Goal: Check status: Check status

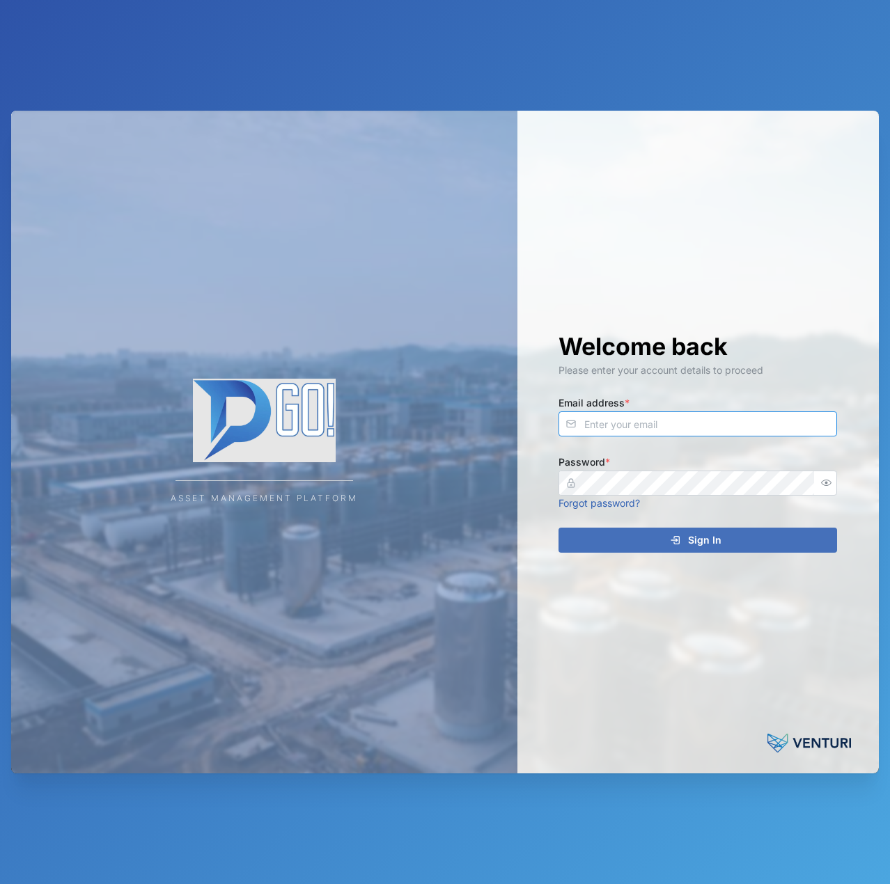
click at [724, 421] on input "Email address *" at bounding box center [697, 423] width 278 height 25
type input "[EMAIL_ADDRESS][PERSON_NAME][DOMAIN_NAME]"
click at [558, 528] on button "Sign In" at bounding box center [697, 540] width 278 height 25
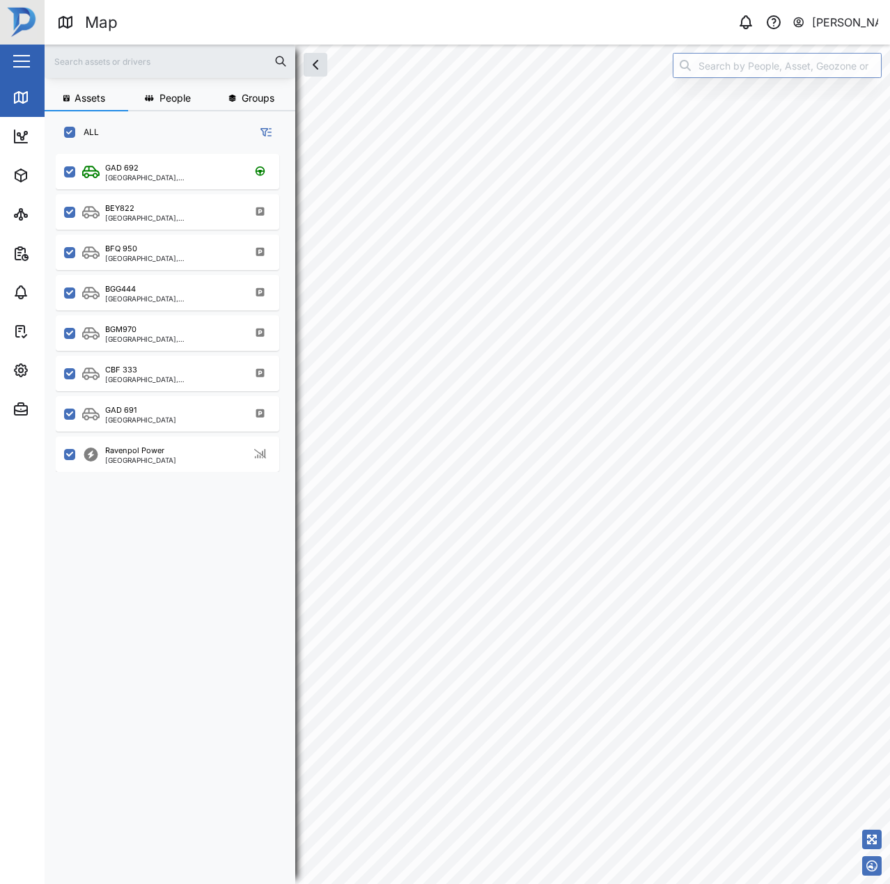
scroll to position [11, 11]
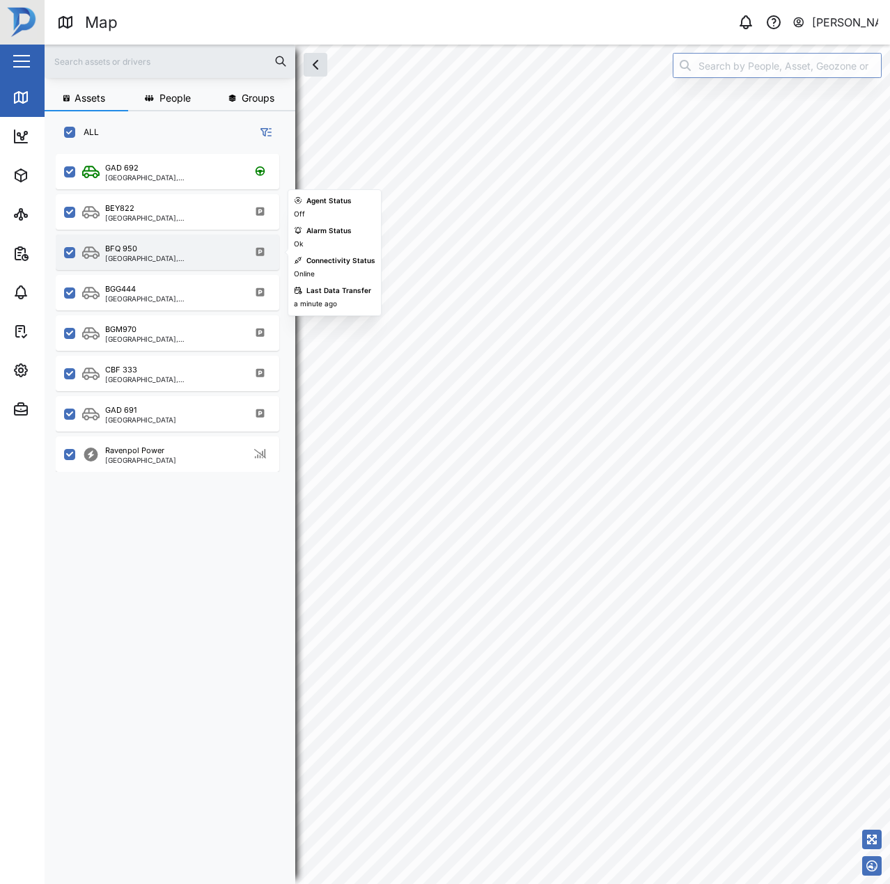
click at [166, 248] on div "BFQ 950" at bounding box center [171, 249] width 133 height 12
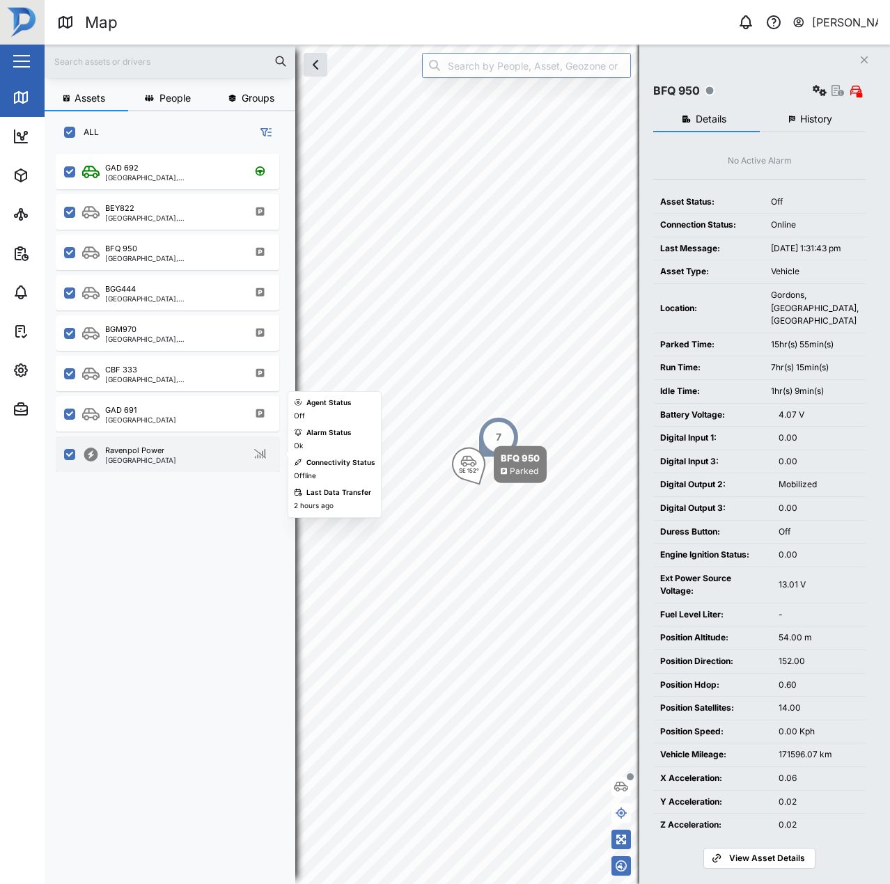
click at [162, 460] on div "[GEOGRAPHIC_DATA]" at bounding box center [140, 460] width 71 height 7
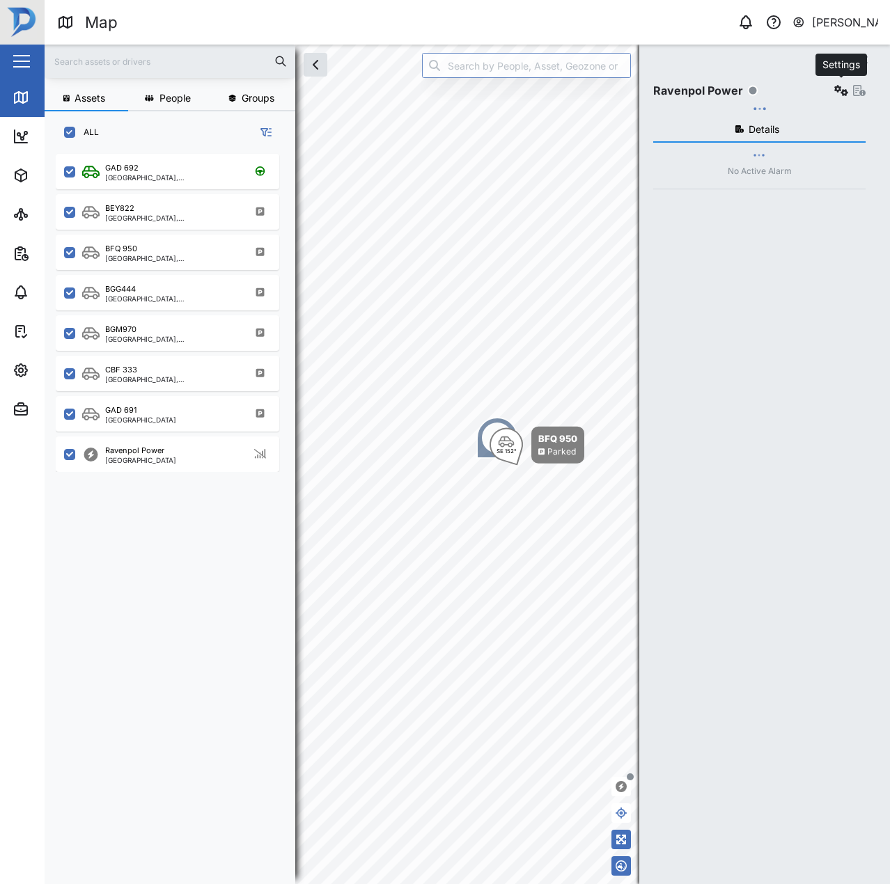
click at [832, 84] on button "button" at bounding box center [840, 90] width 19 height 19
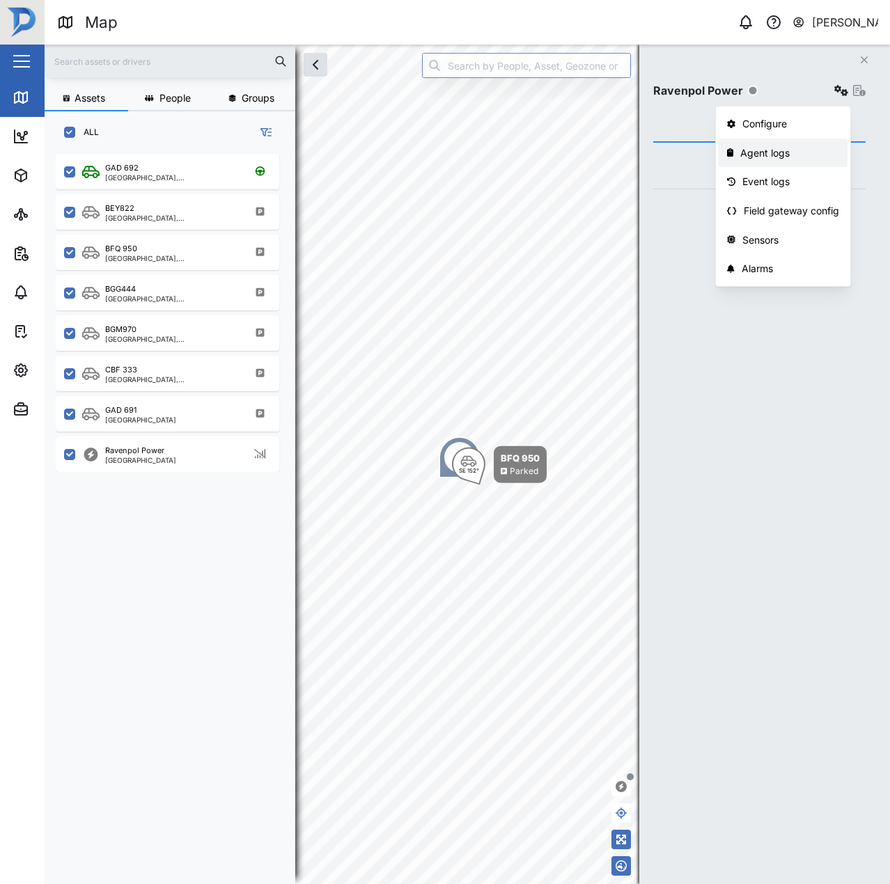
click at [791, 152] on div "Agent logs" at bounding box center [789, 152] width 99 height 15
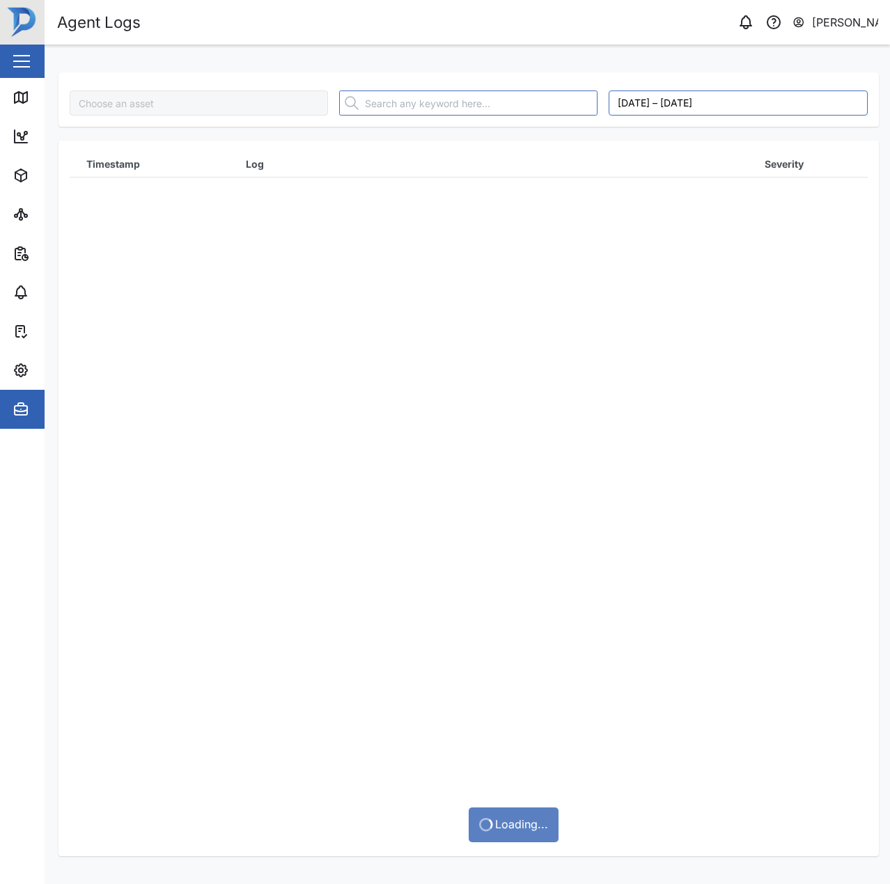
type input "Ravenpol Power"
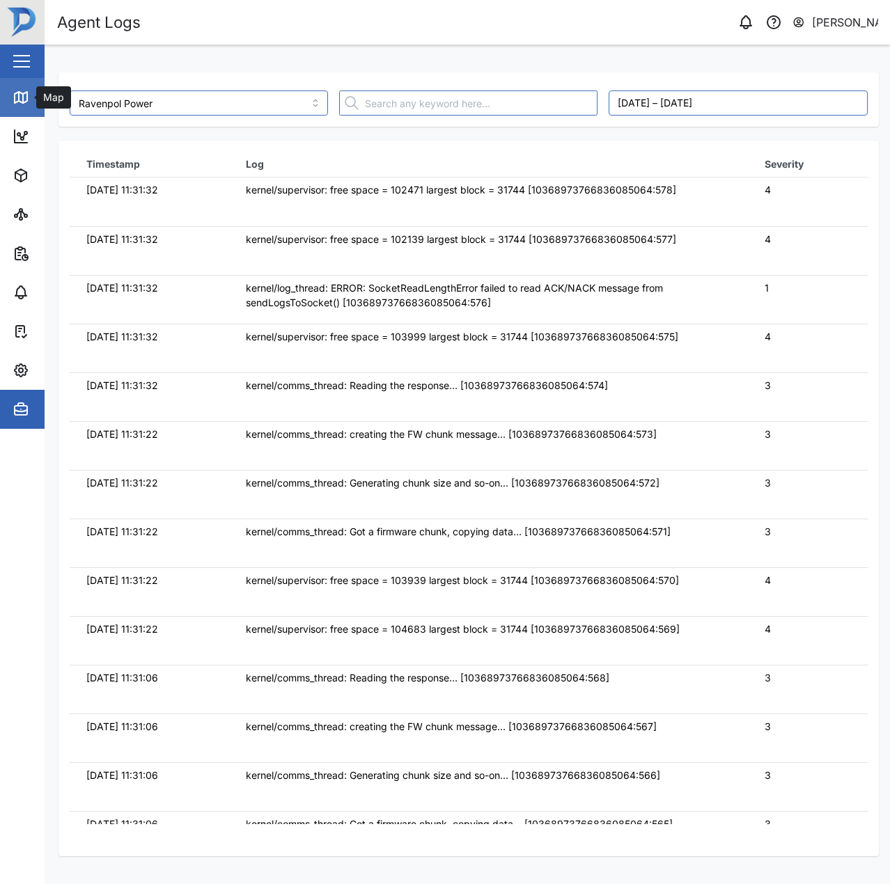
click at [33, 108] on link "Map" at bounding box center [90, 97] width 181 height 39
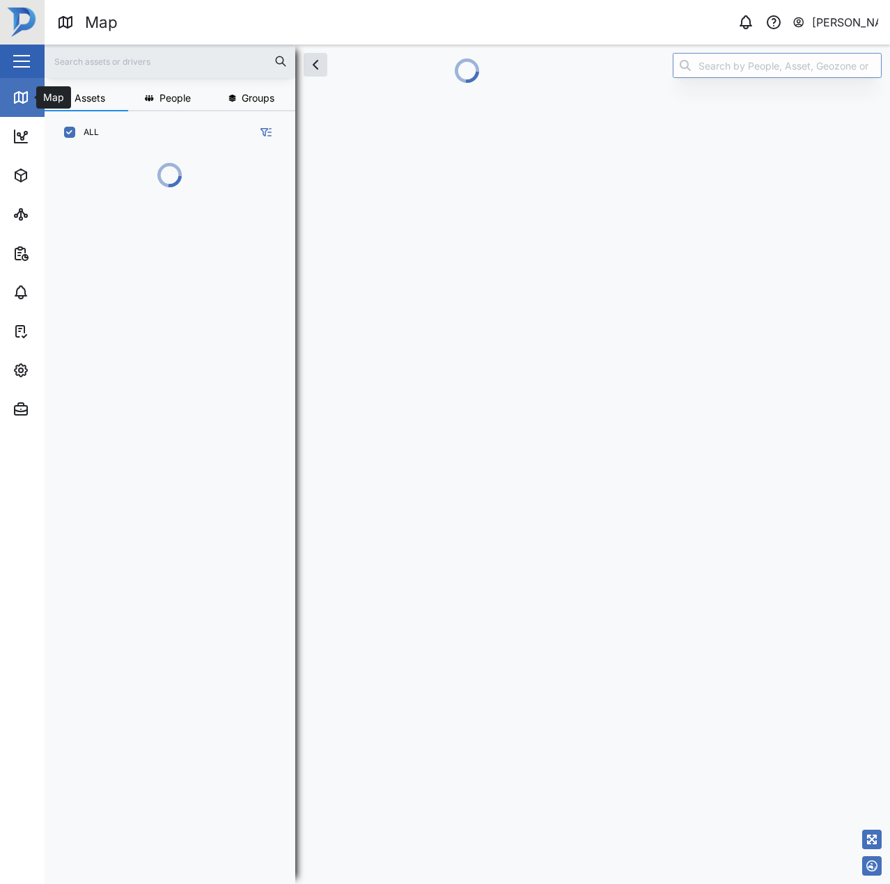
scroll to position [713, 218]
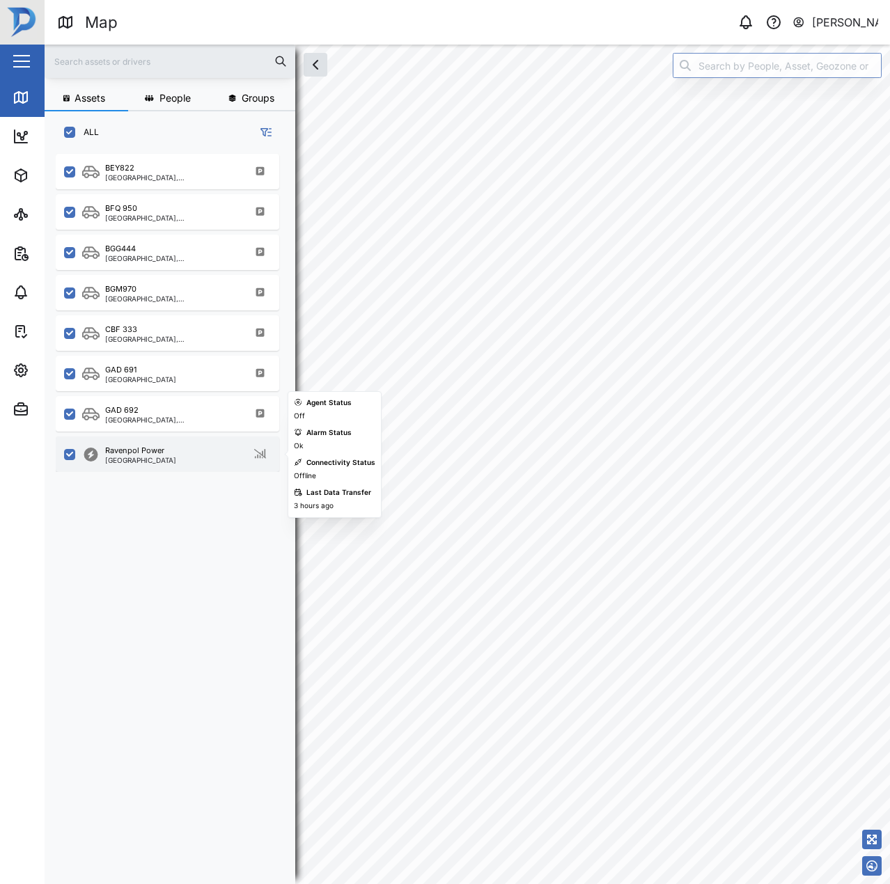
click at [174, 441] on div "Ravenpol Power Port Moresby" at bounding box center [167, 453] width 223 height 35
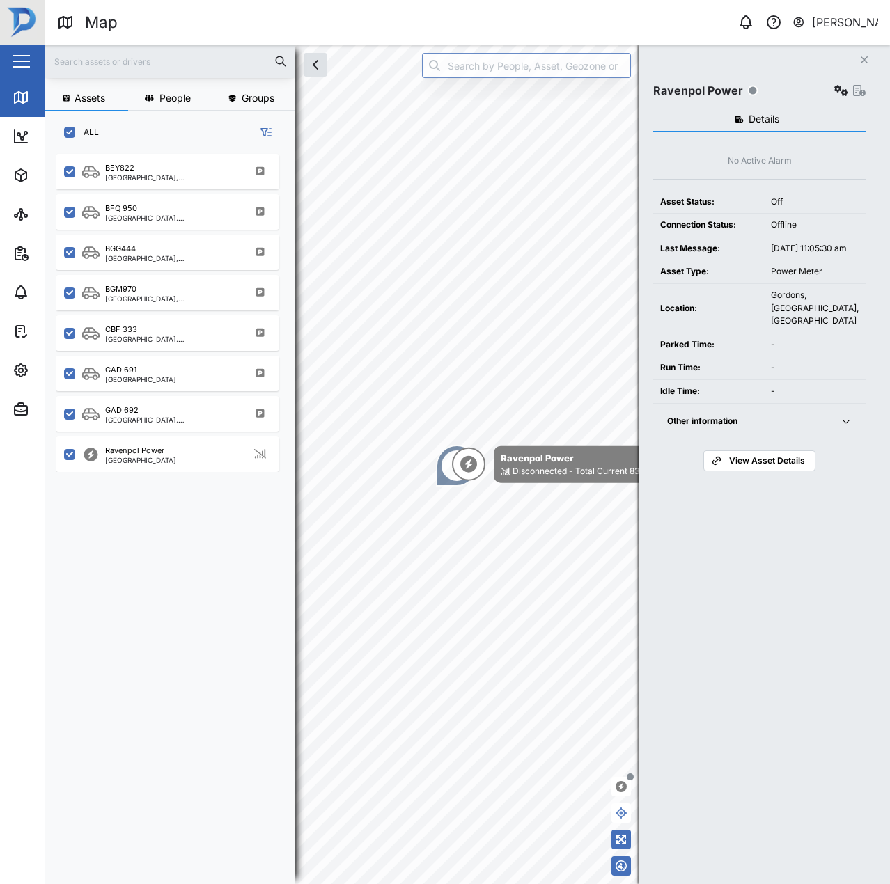
click at [830, 84] on div "Ravenpol Power" at bounding box center [759, 90] width 212 height 19
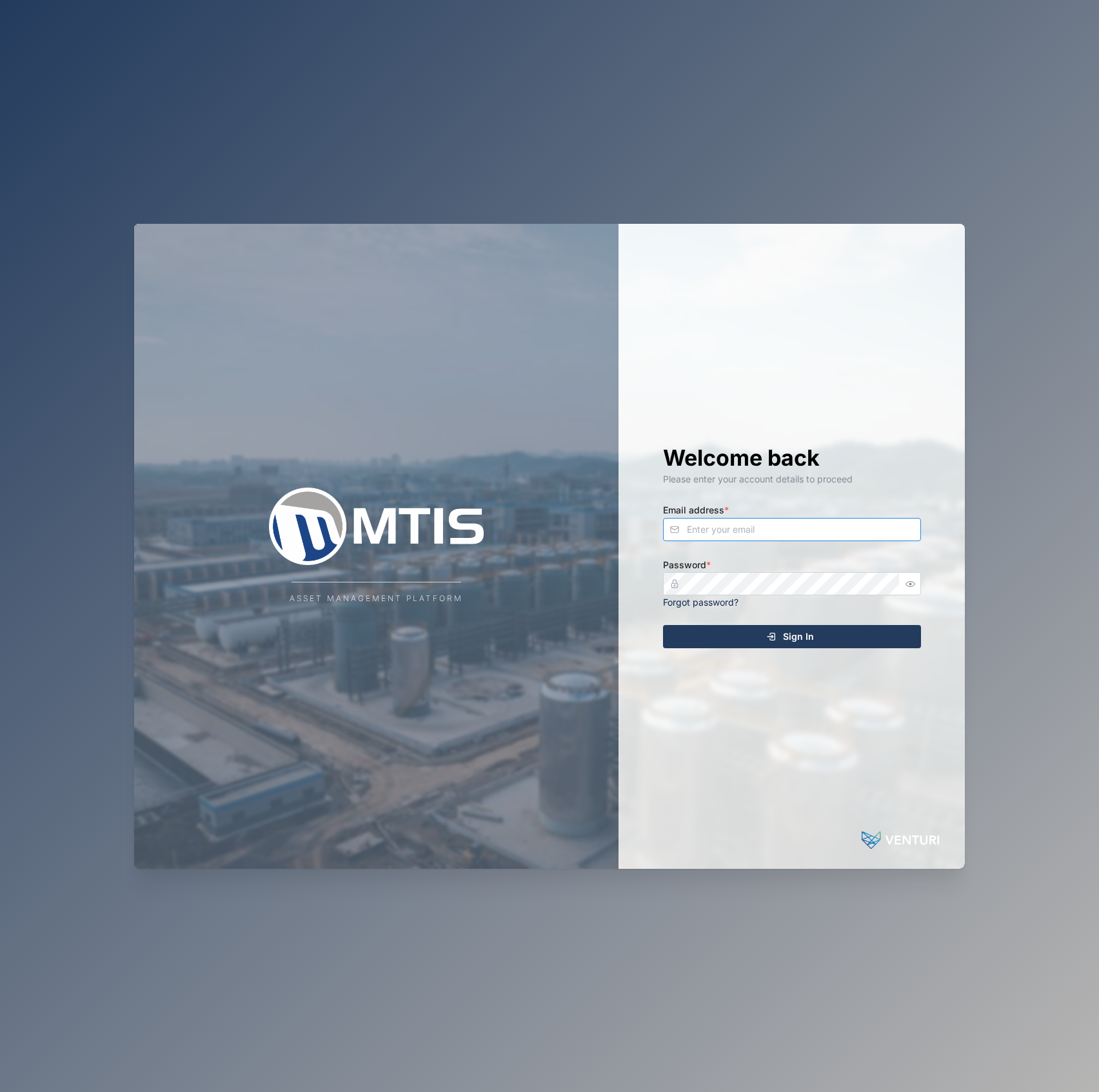
click at [733, 520] on input "Email address *" at bounding box center [792, 529] width 258 height 23
type input "[EMAIL_ADDRESS][PERSON_NAME][DOMAIN_NAME]"
click at [663, 625] on button "Sign In" at bounding box center [792, 636] width 258 height 23
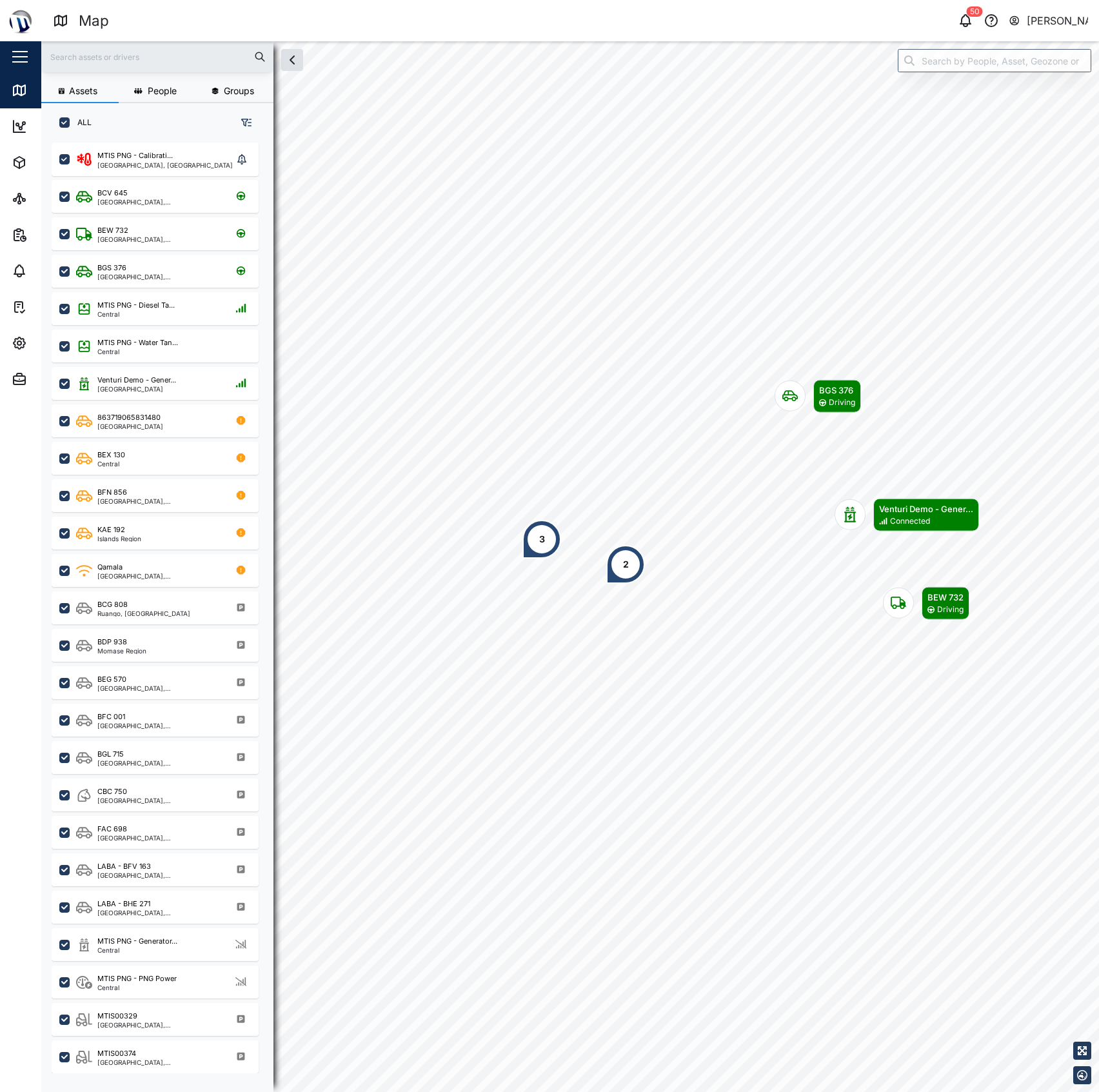
scroll to position [931, 198]
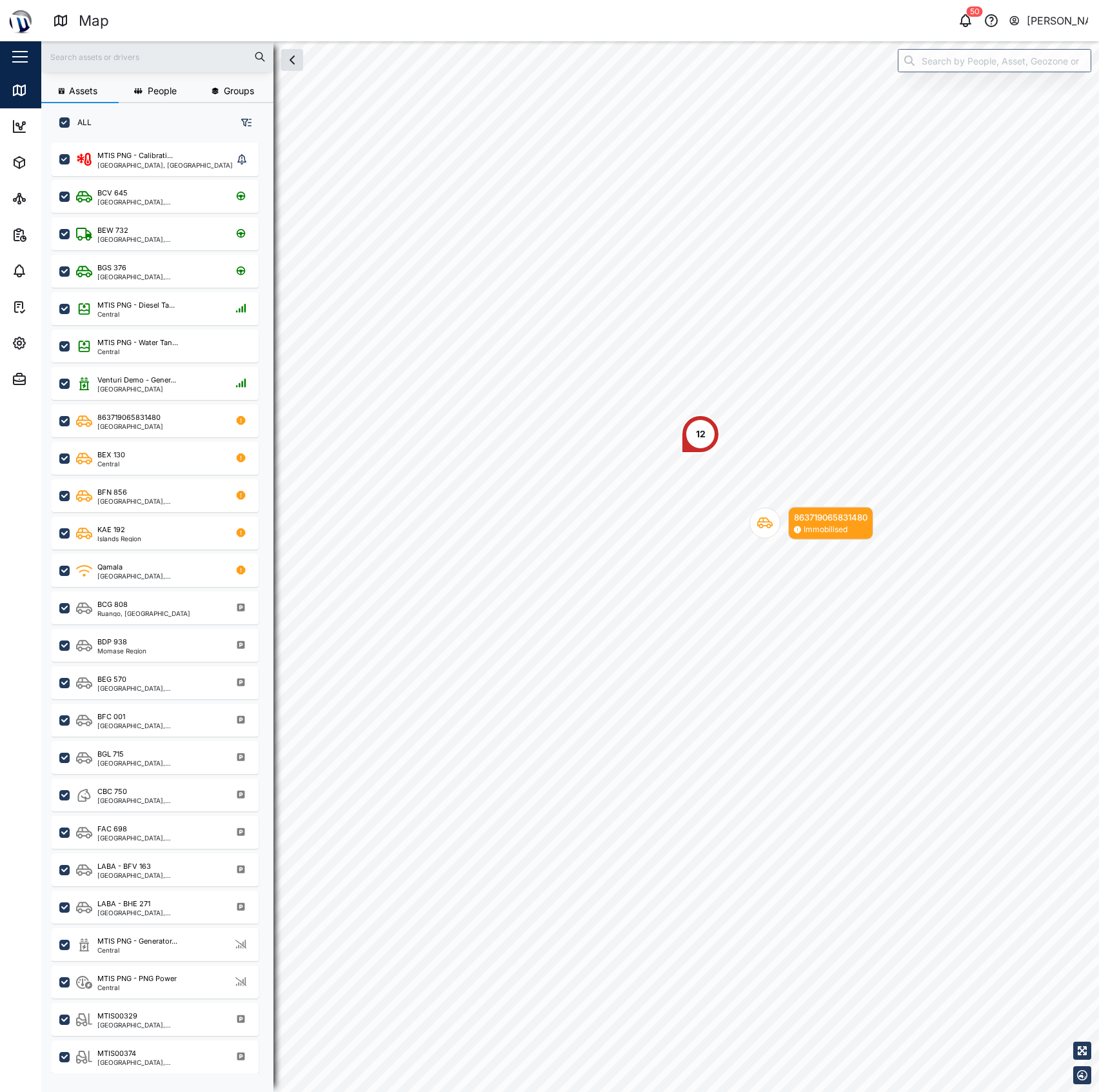
click at [688, 437] on div "12" at bounding box center [701, 435] width 39 height 39
click at [931, 57] on input "search" at bounding box center [994, 60] width 194 height 23
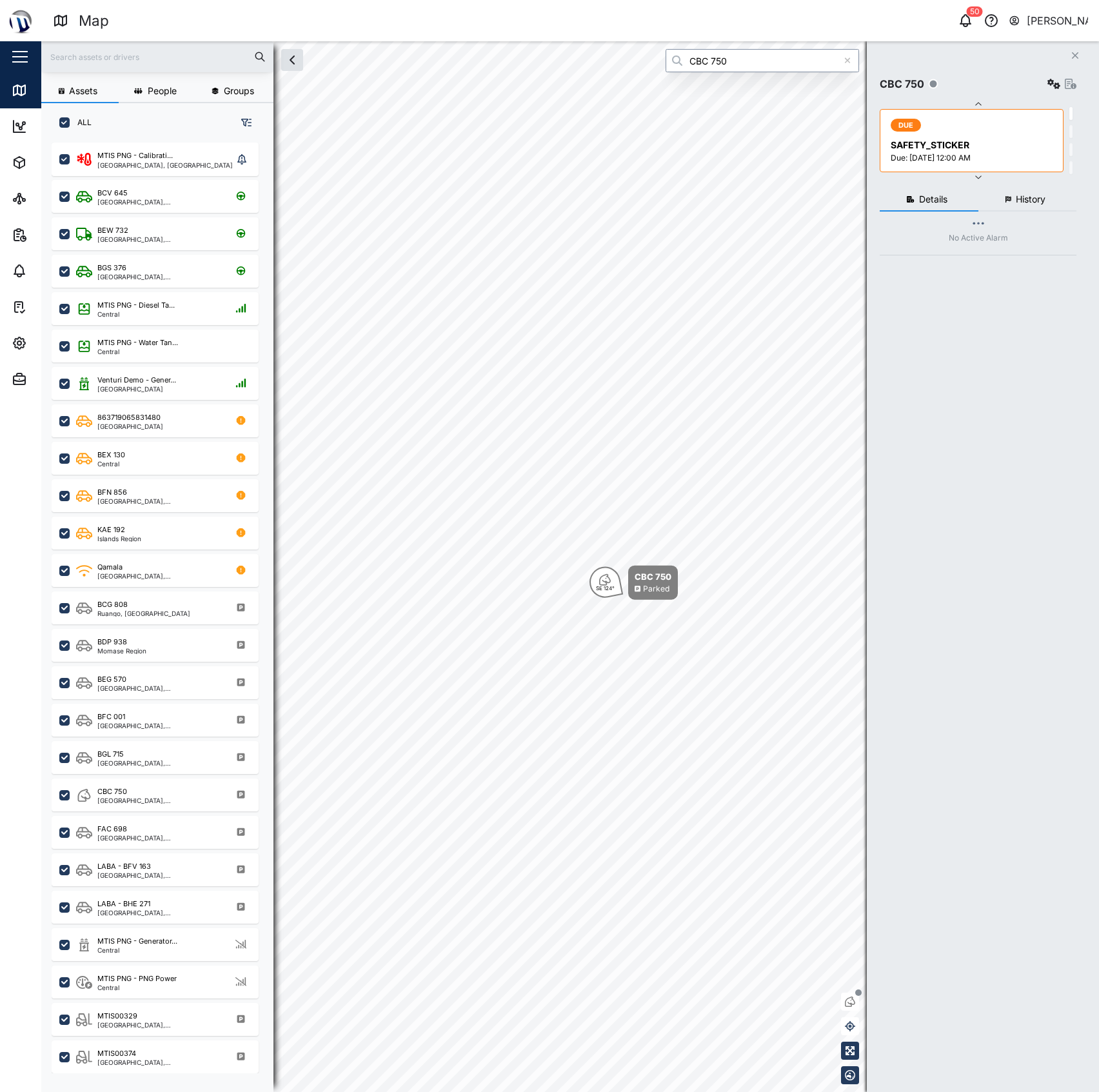
type input "CBC 750"
click at [962, 54] on div "Close CBC 750 DUE SAFETY_STICKER Due: 04 Sep 2025 12:00 AM DUE INVESTIGATION Du…" at bounding box center [982, 567] width 233 height 1051
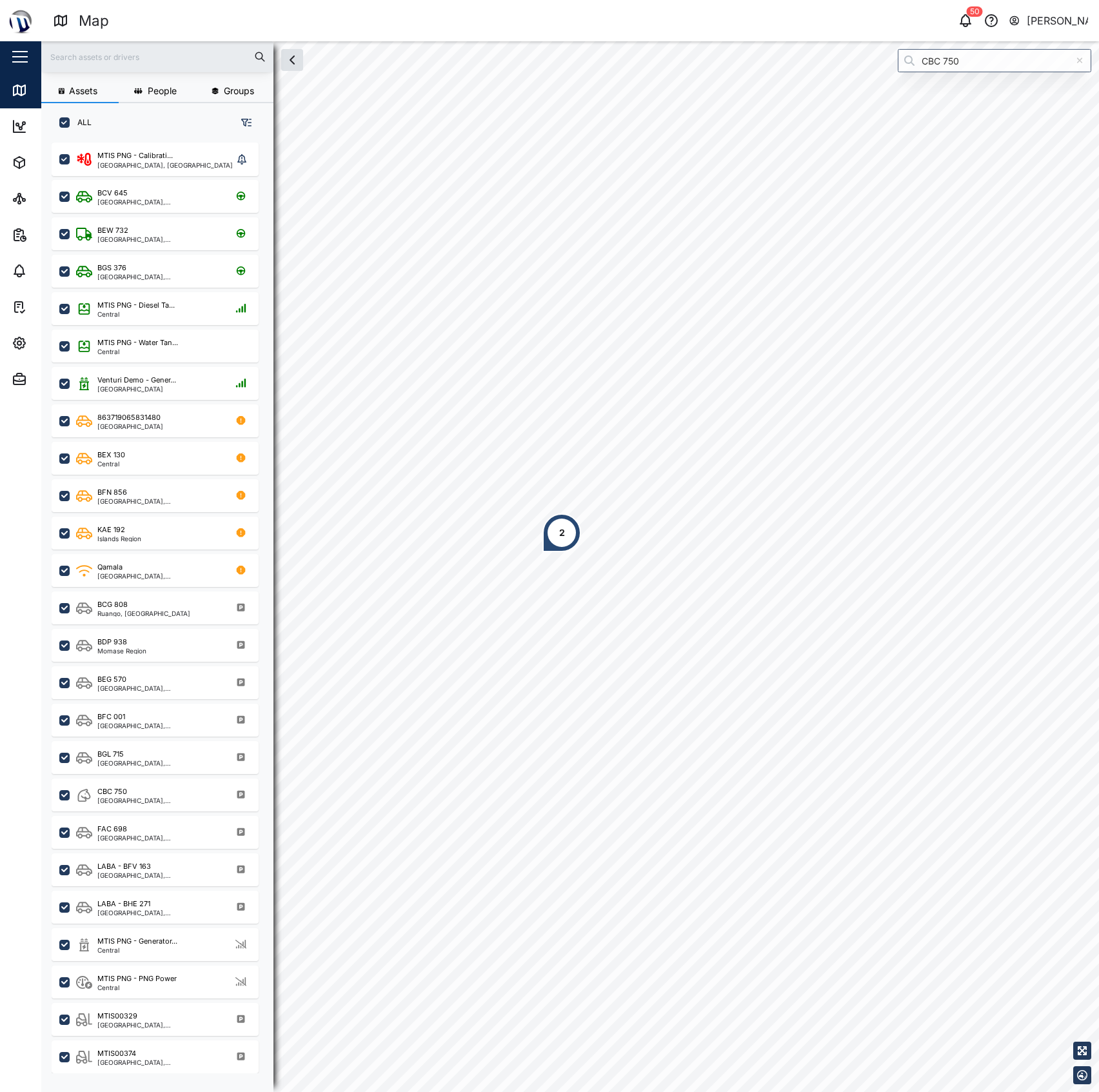
click at [565, 521] on div "2" at bounding box center [562, 533] width 39 height 39
checkbox input "true"
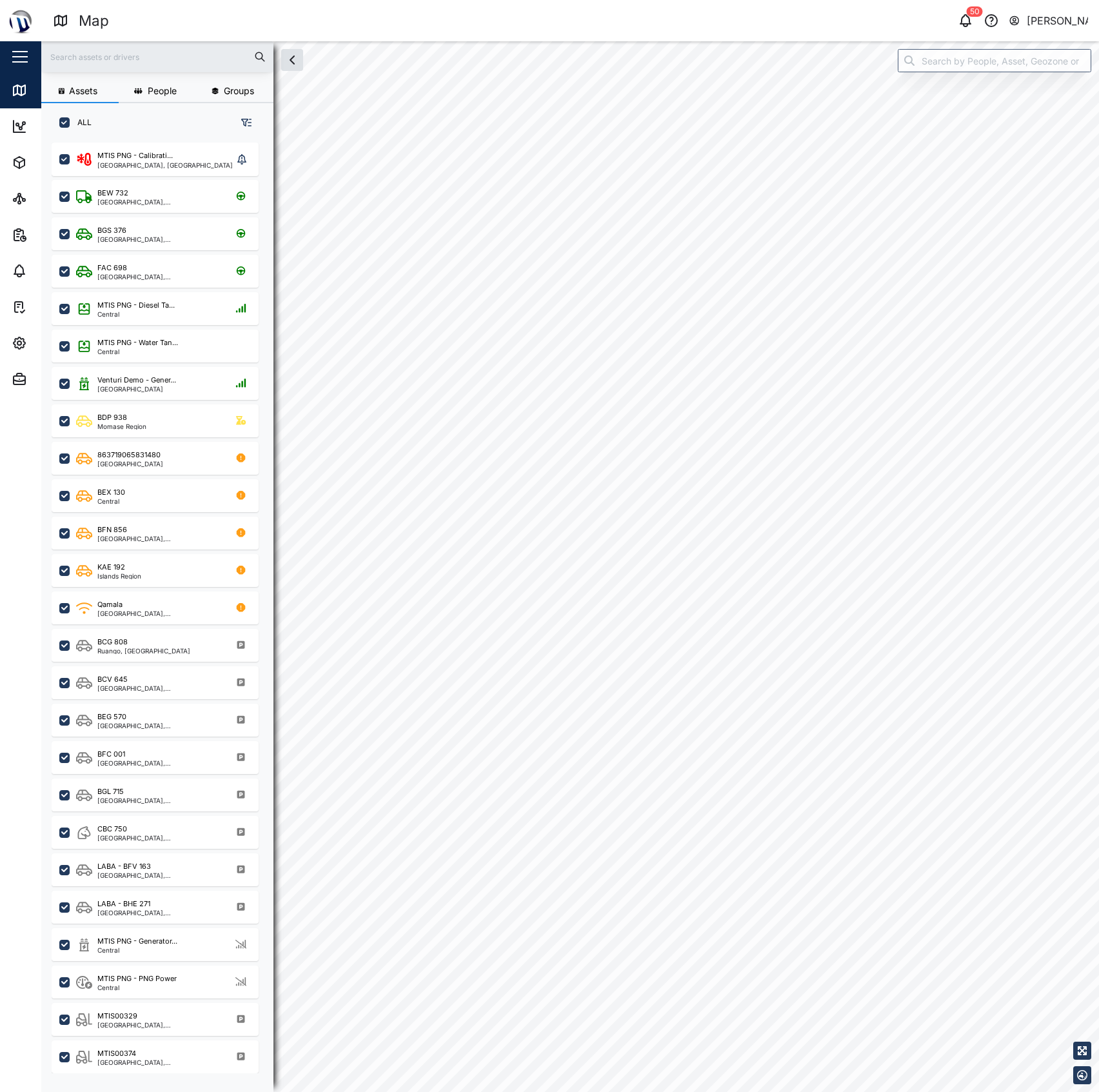
checkbox input "true"
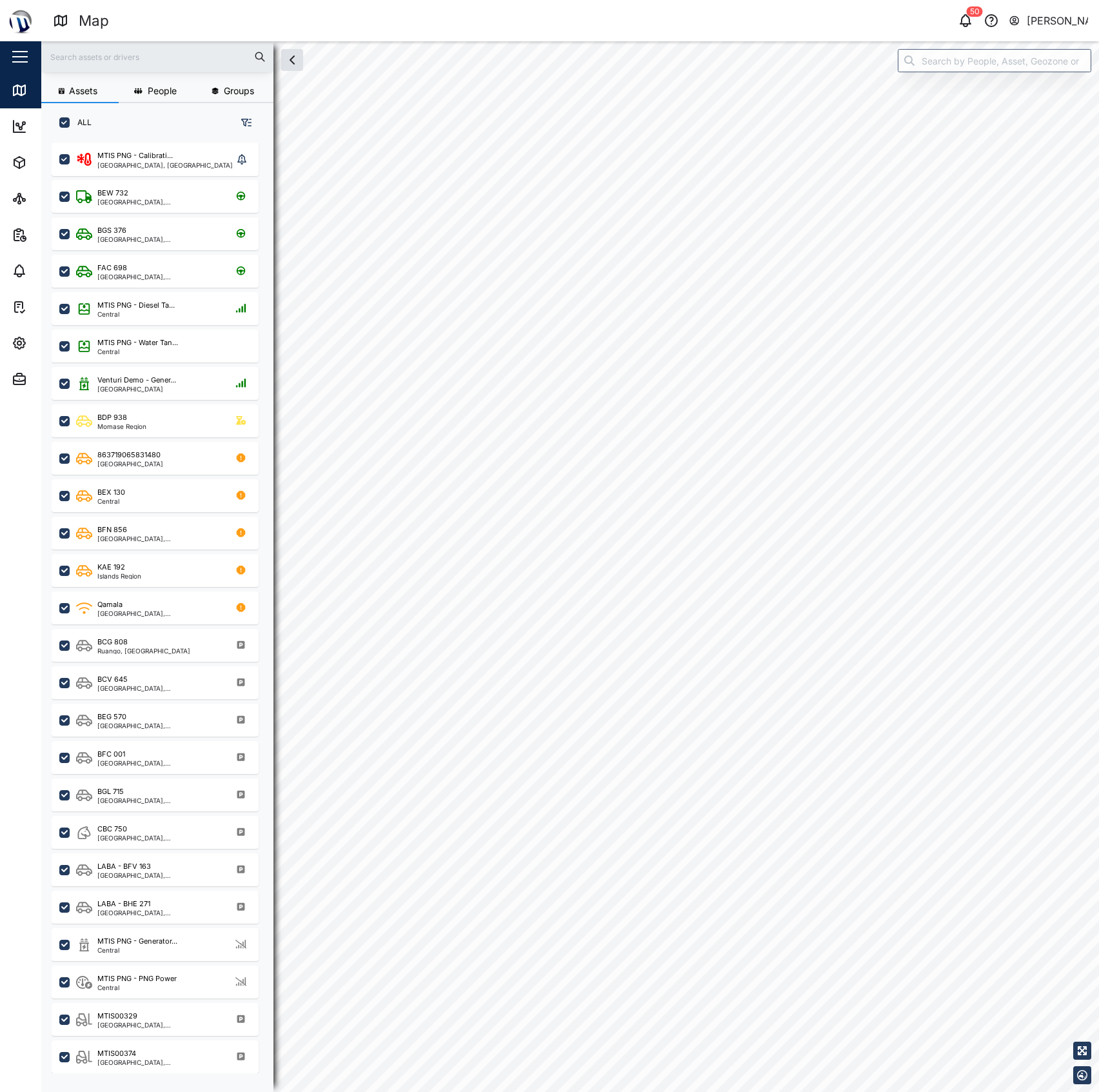
checkbox input "true"
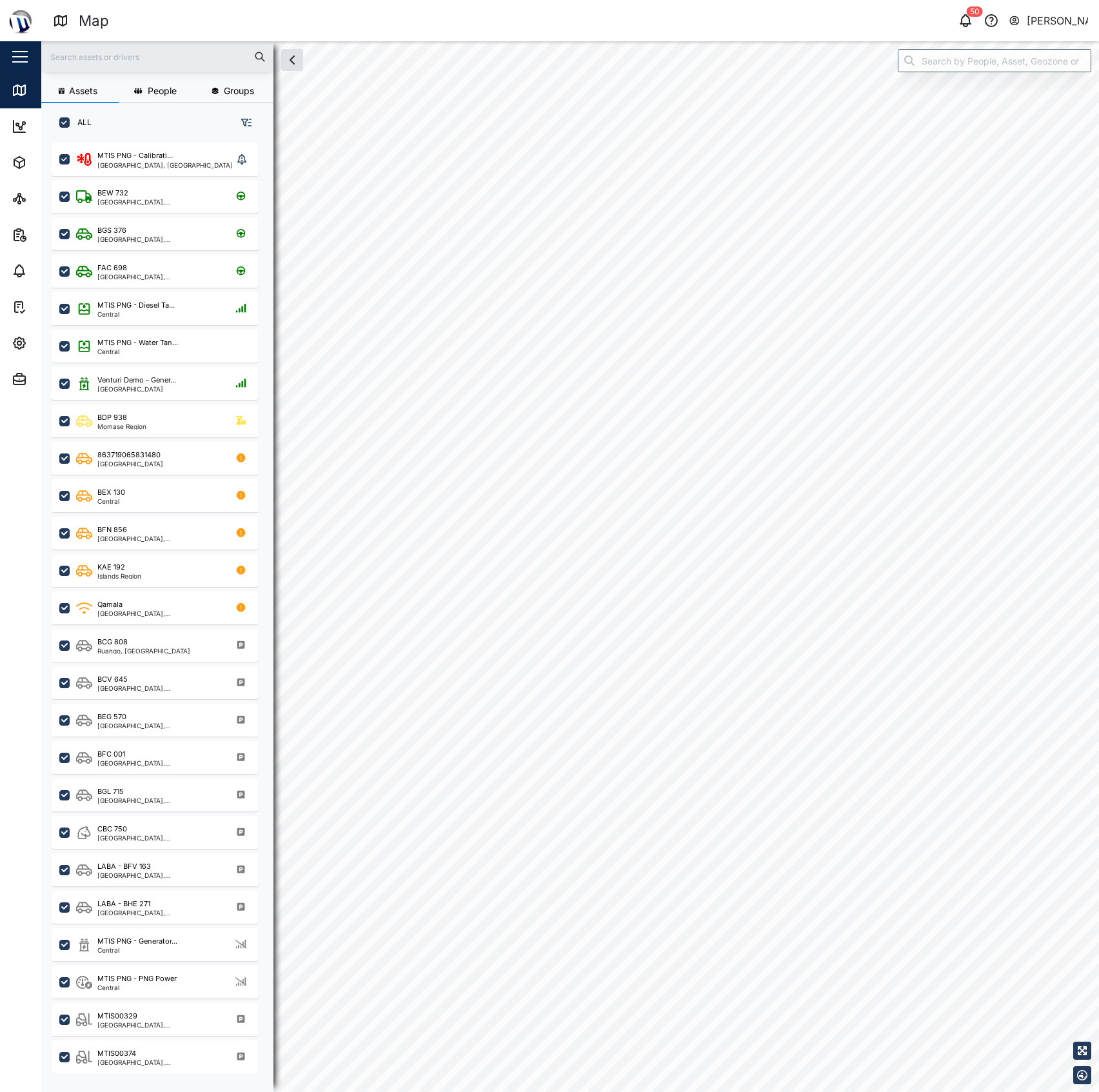
checkbox input "true"
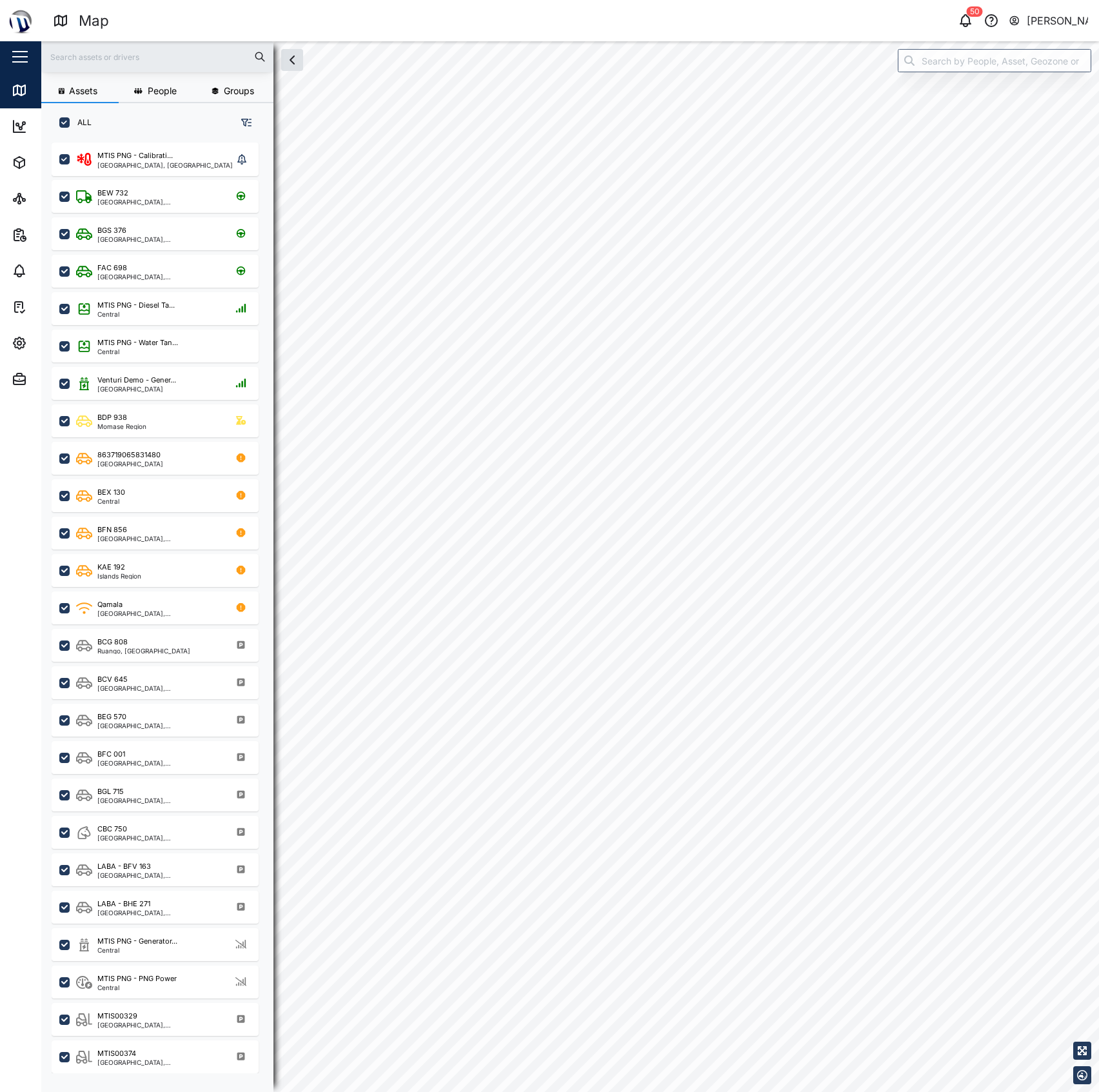
checkbox input "true"
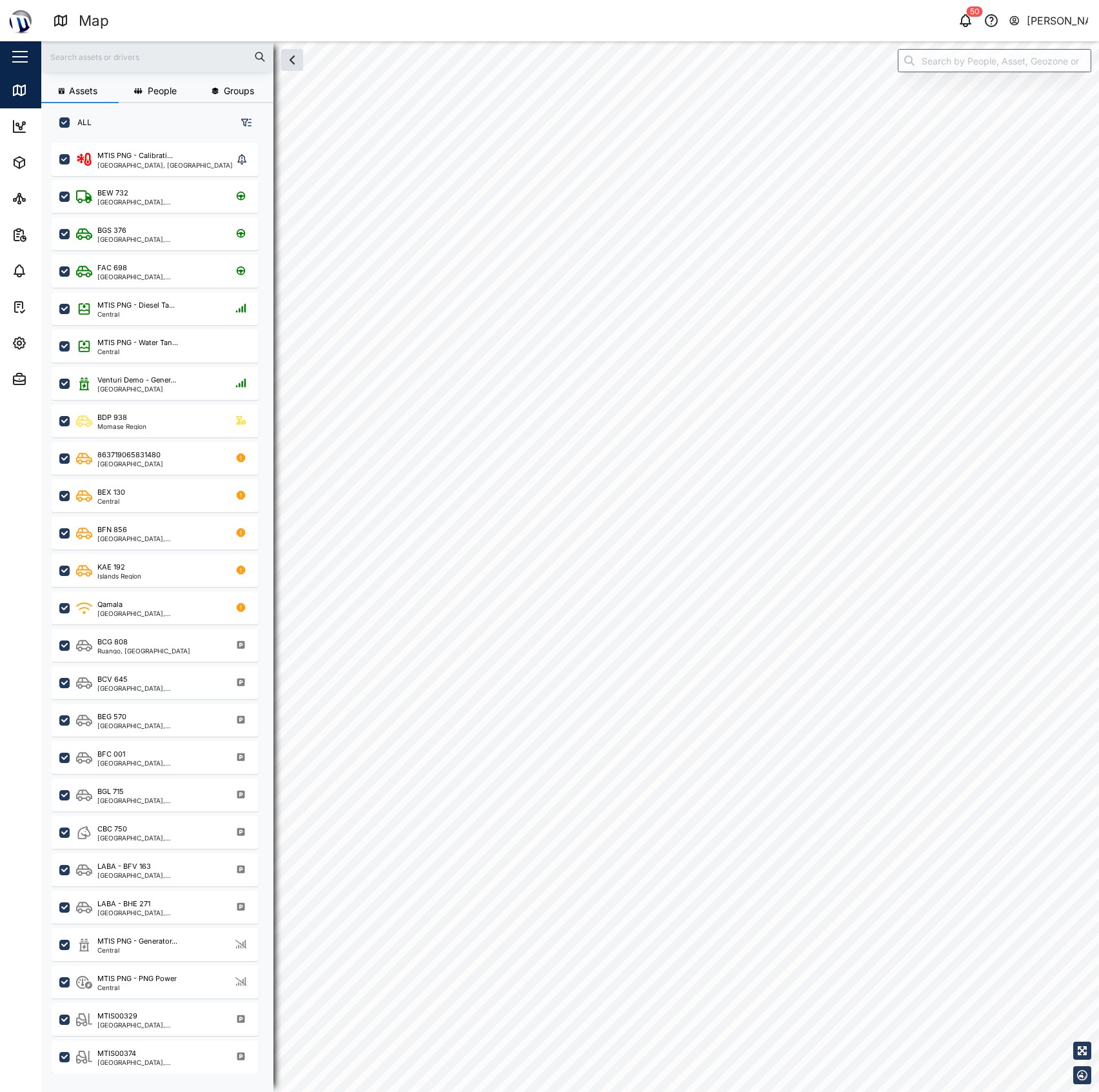
checkbox input "true"
click at [940, 65] on input "search" at bounding box center [994, 60] width 194 height 23
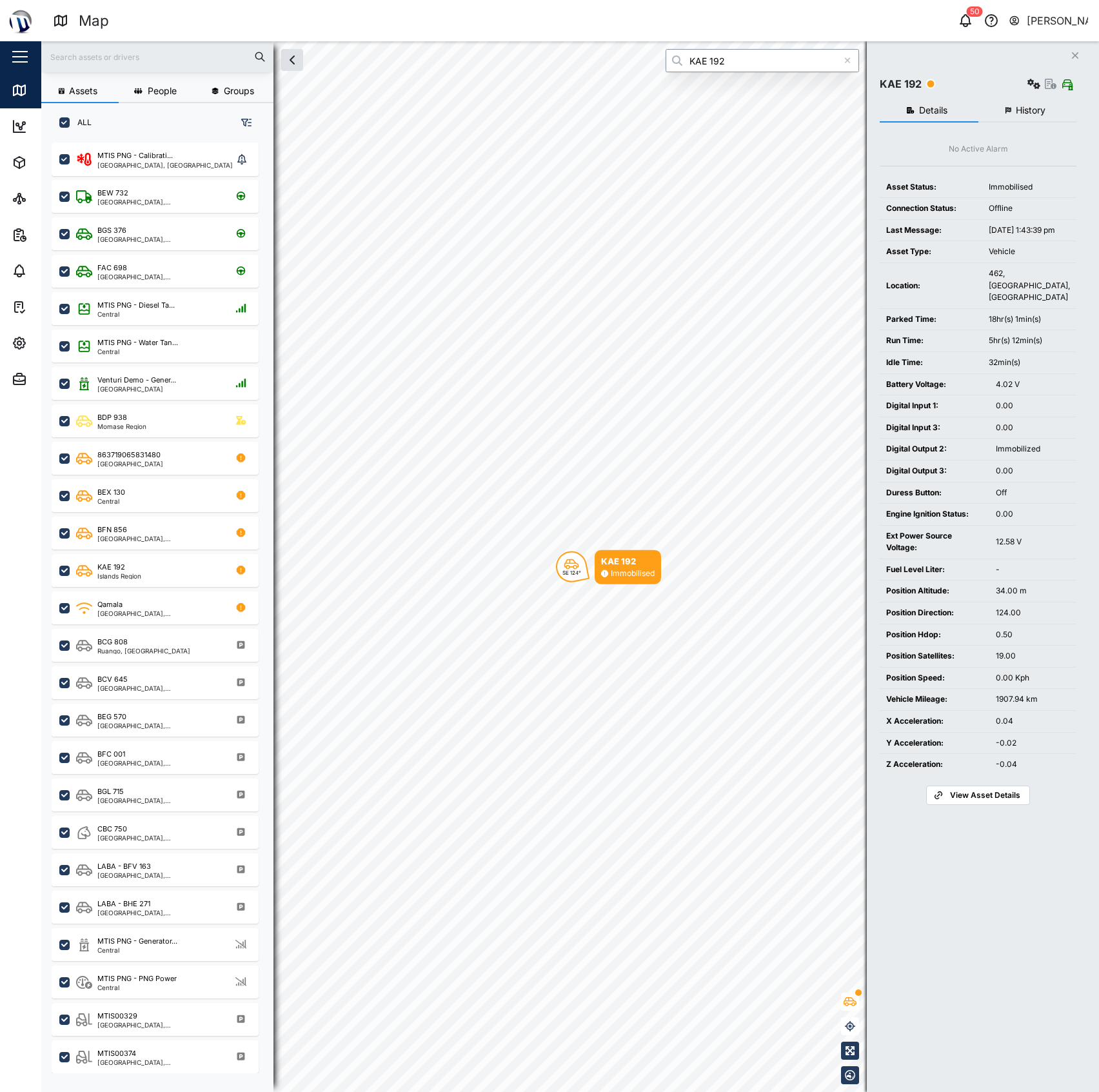
type input "KAE 192"
click at [1045, 120] on button "History" at bounding box center [1028, 110] width 98 height 23
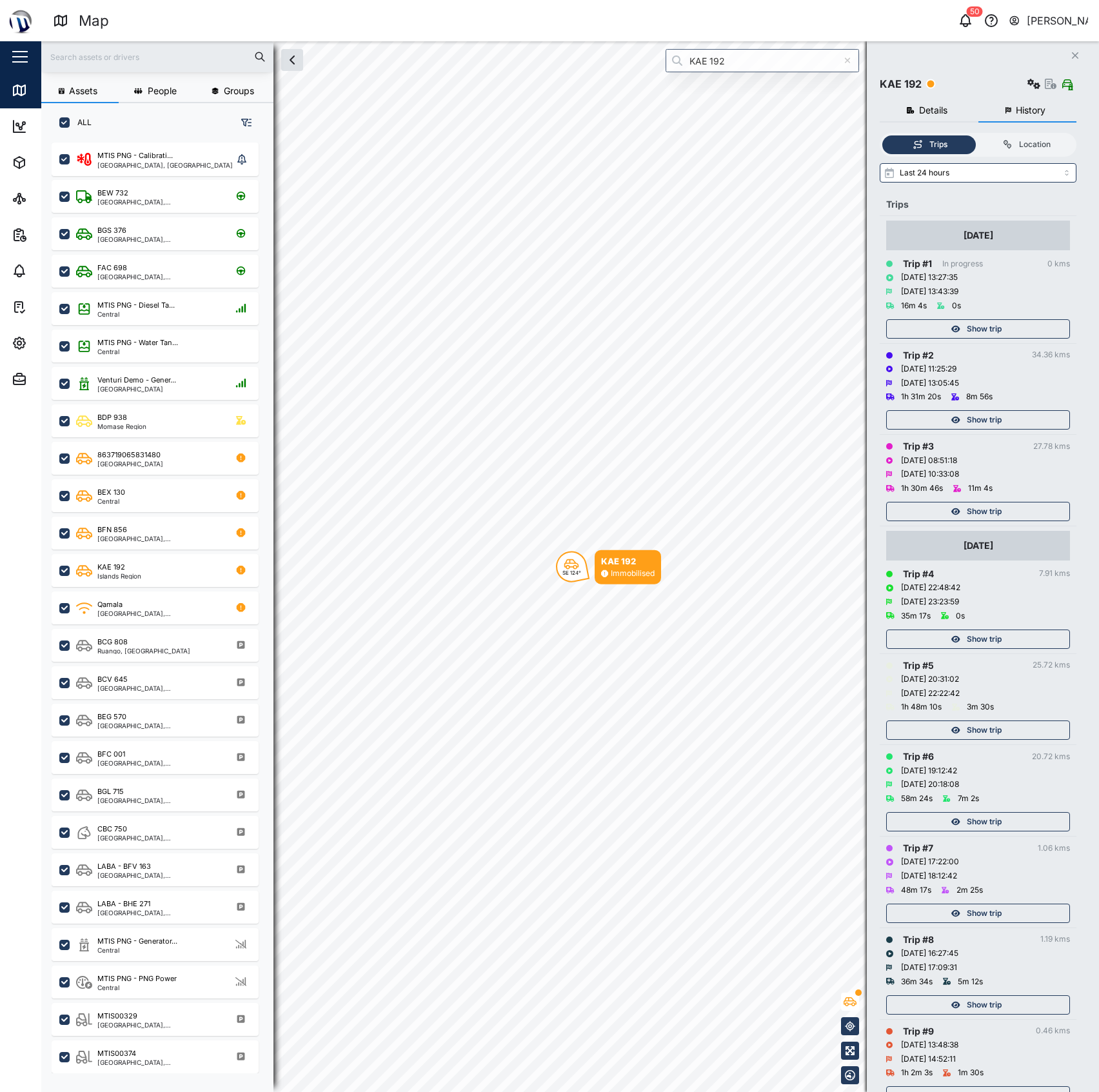
click at [1004, 322] on div "Show trip" at bounding box center [976, 328] width 168 height 18
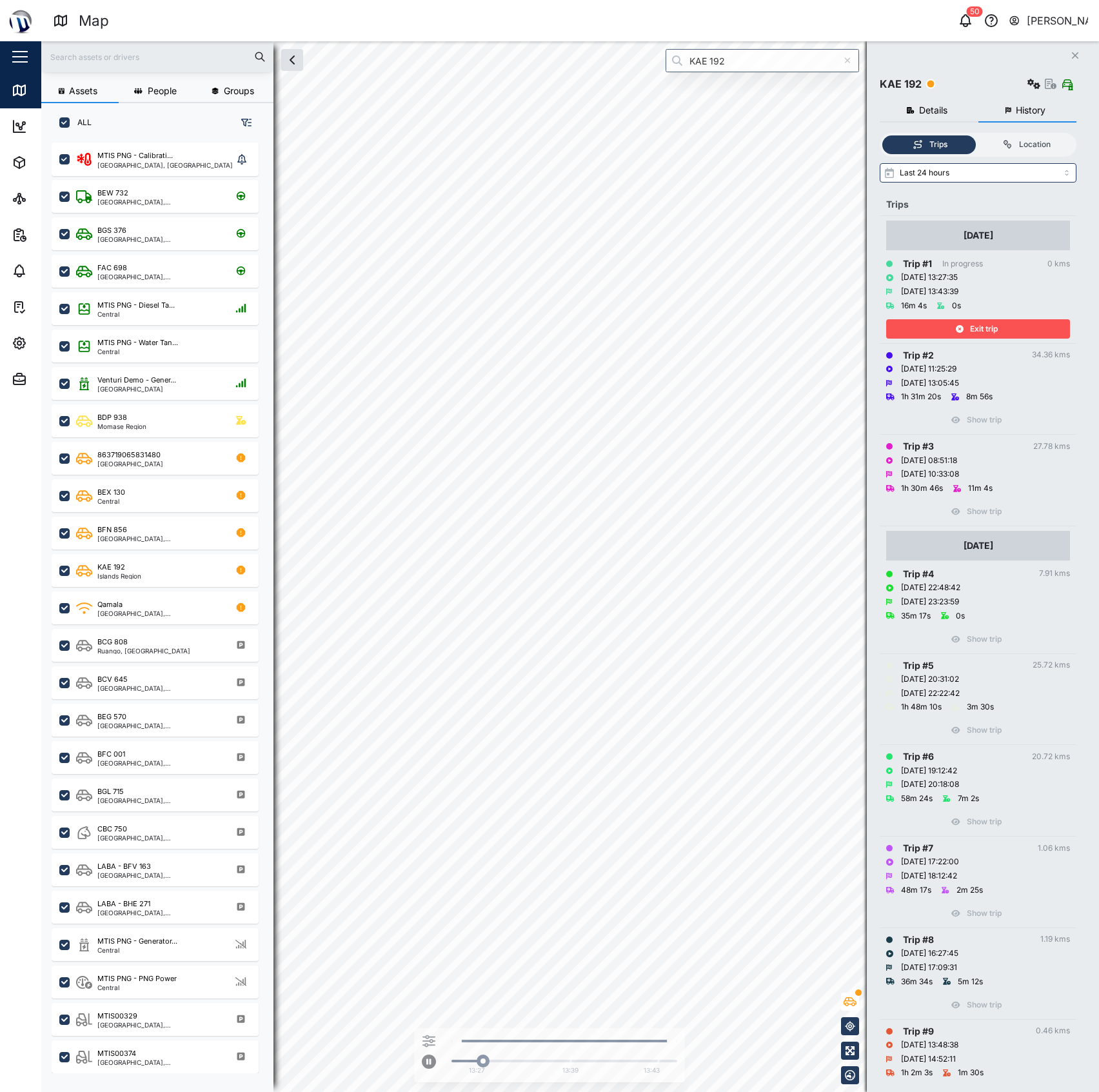
click at [1004, 322] on div "Exit trip" at bounding box center [976, 328] width 168 height 18
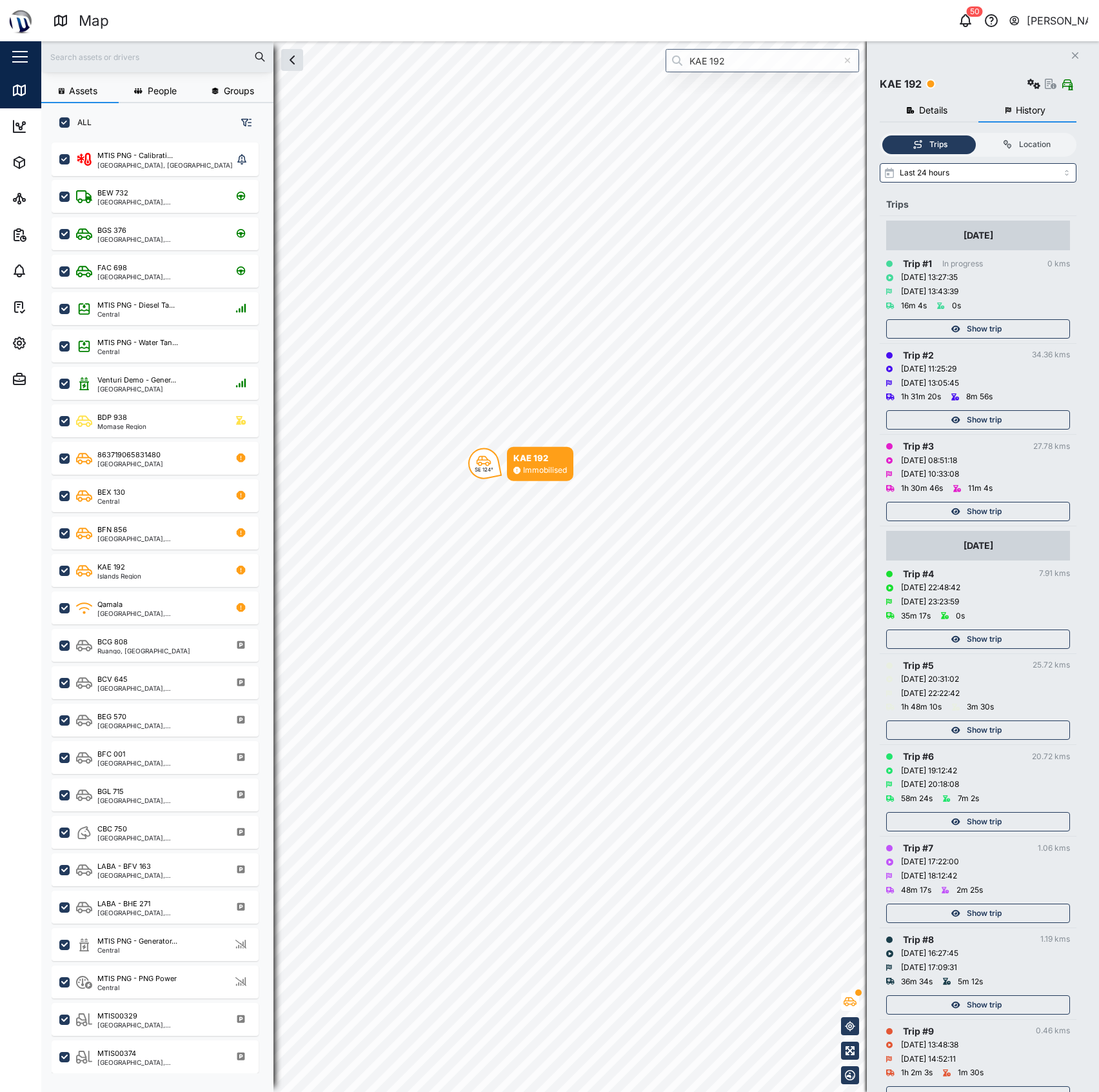
click at [984, 421] on span "Show trip" at bounding box center [984, 419] width 35 height 18
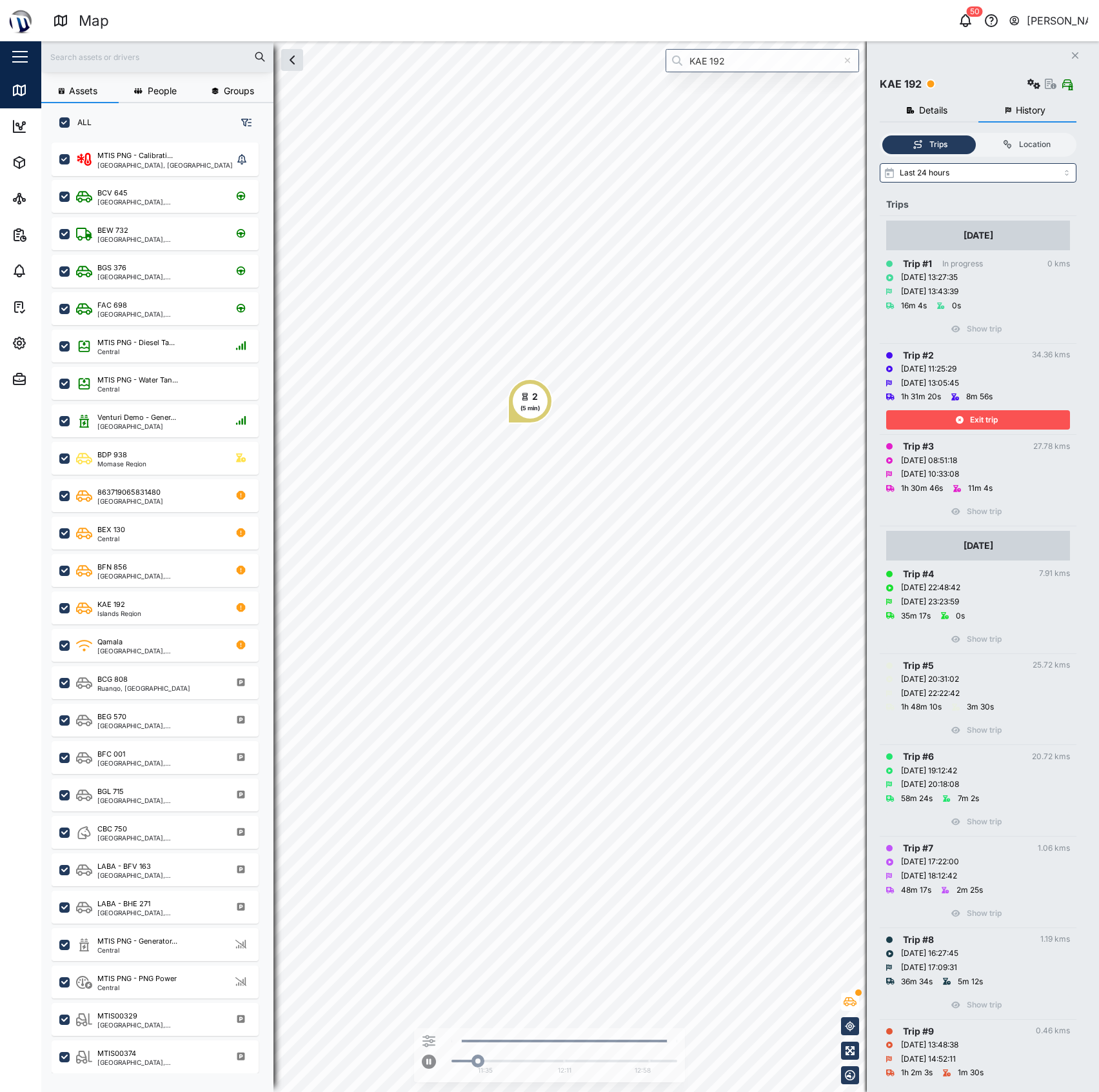
click at [940, 422] on div "Exit trip" at bounding box center [976, 419] width 168 height 18
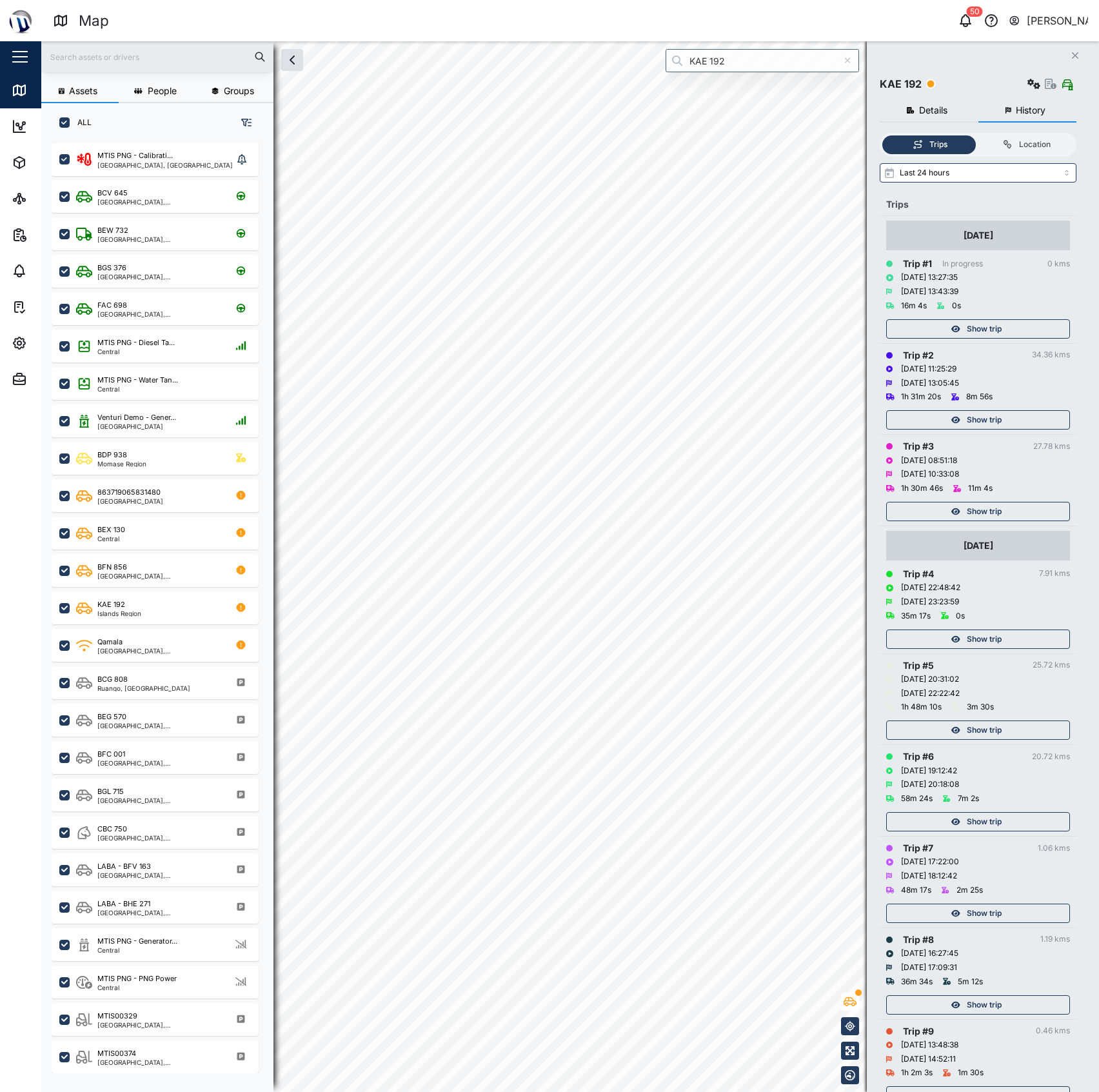
click at [934, 513] on div "Show trip" at bounding box center [976, 511] width 168 height 18
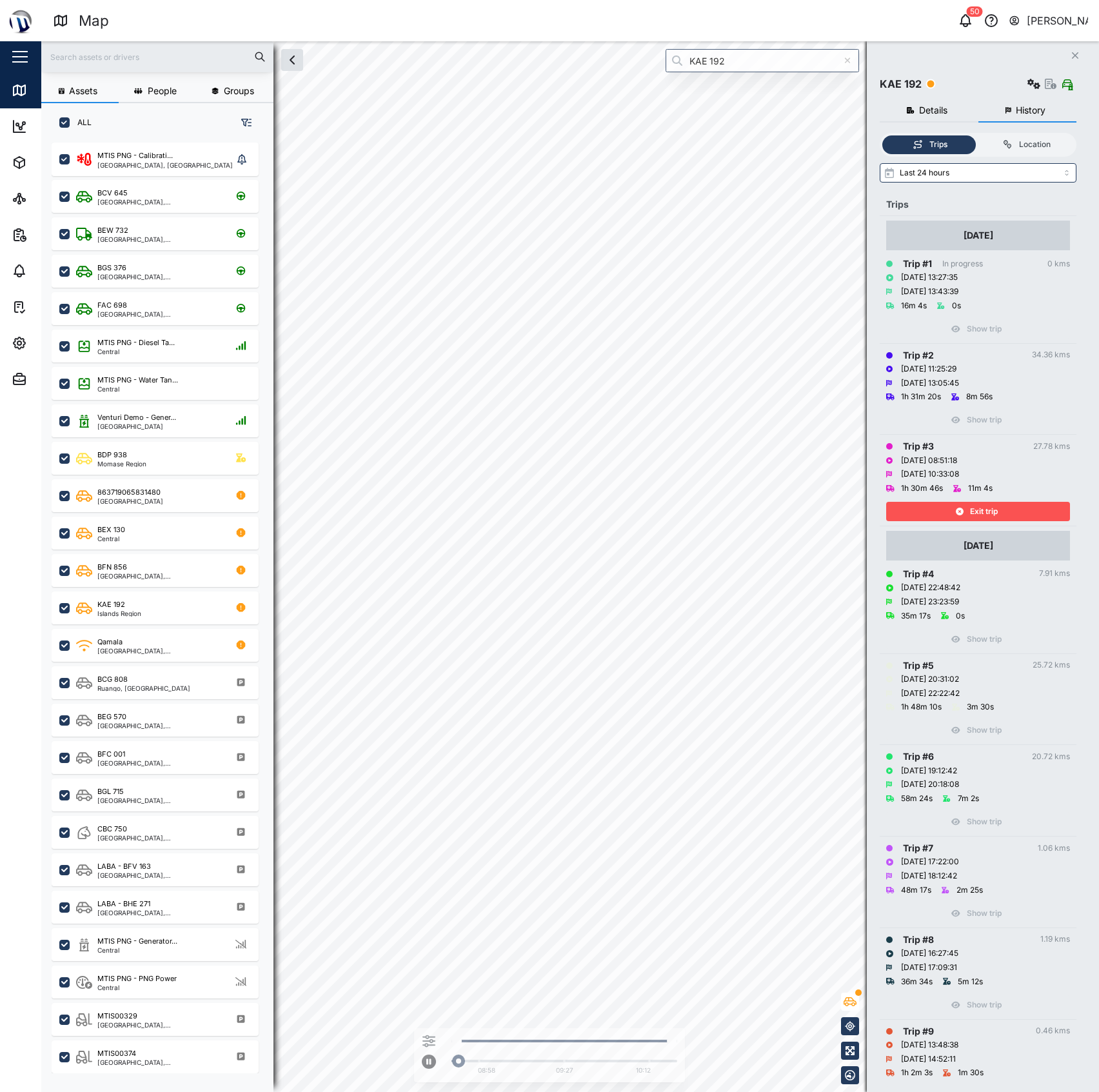
click at [934, 513] on div "Exit trip" at bounding box center [976, 511] width 168 height 18
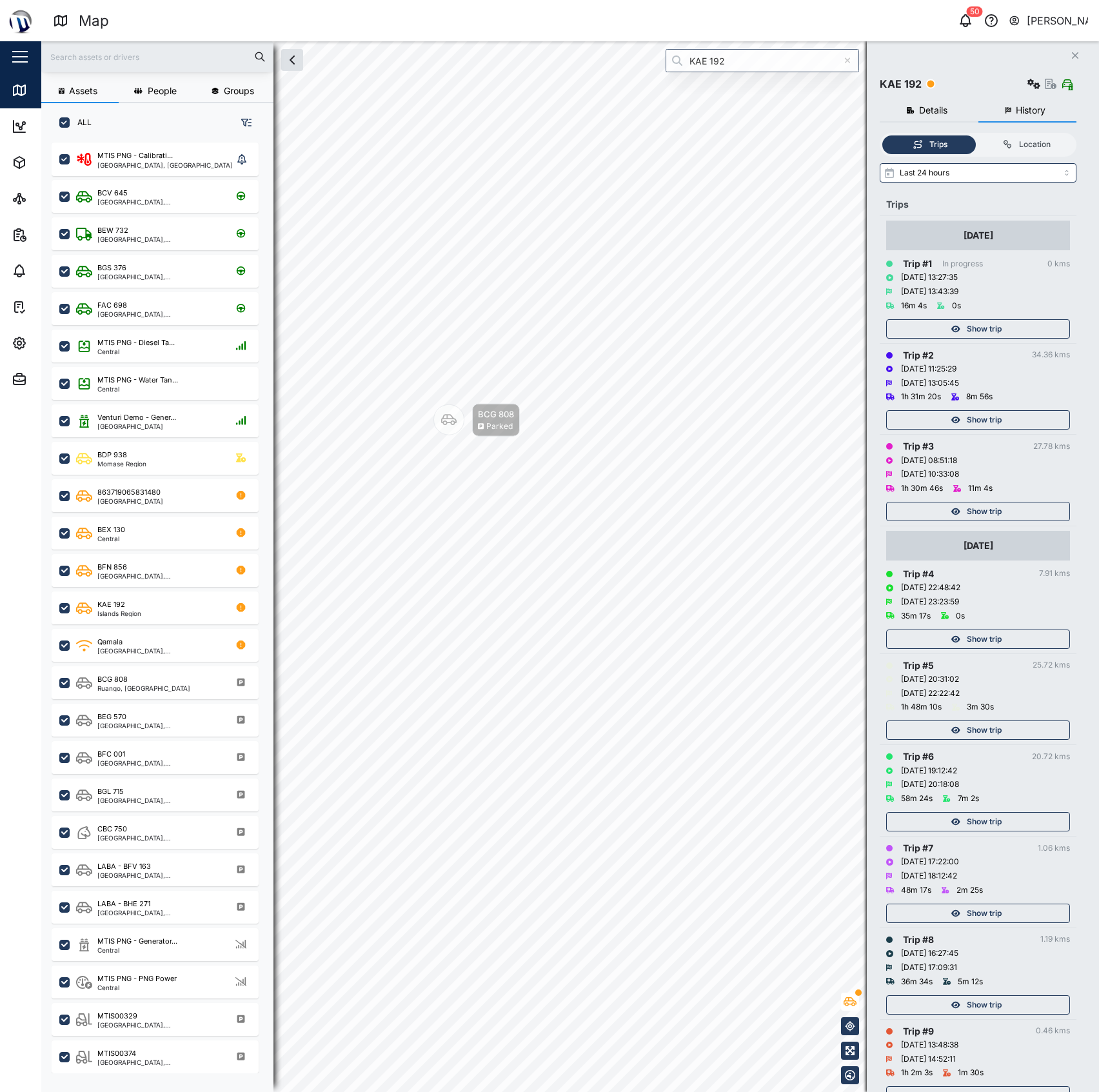
click at [958, 641] on div "Show trip" at bounding box center [976, 639] width 168 height 18
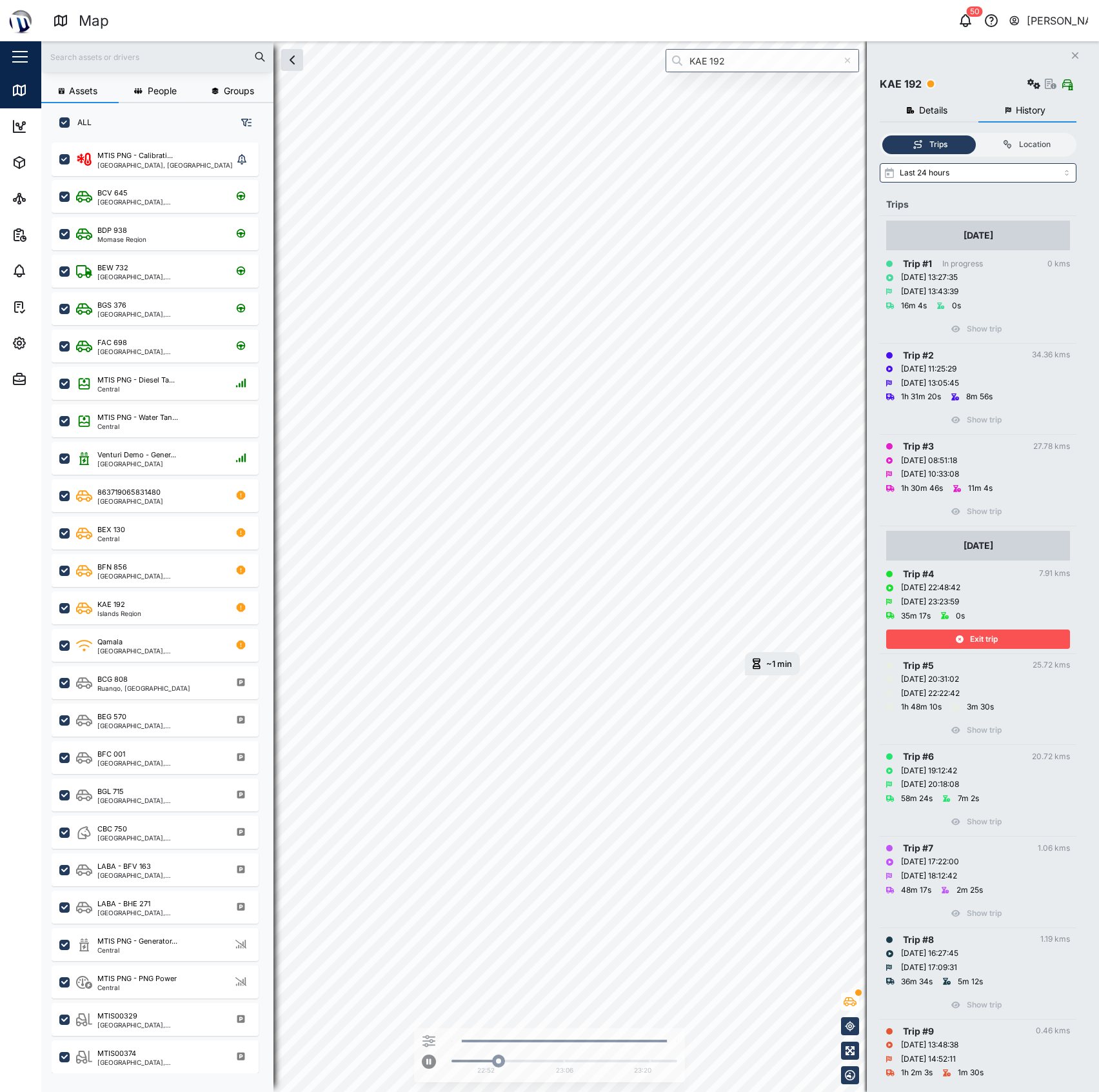
click at [940, 644] on div "Exit trip" at bounding box center [976, 639] width 168 height 18
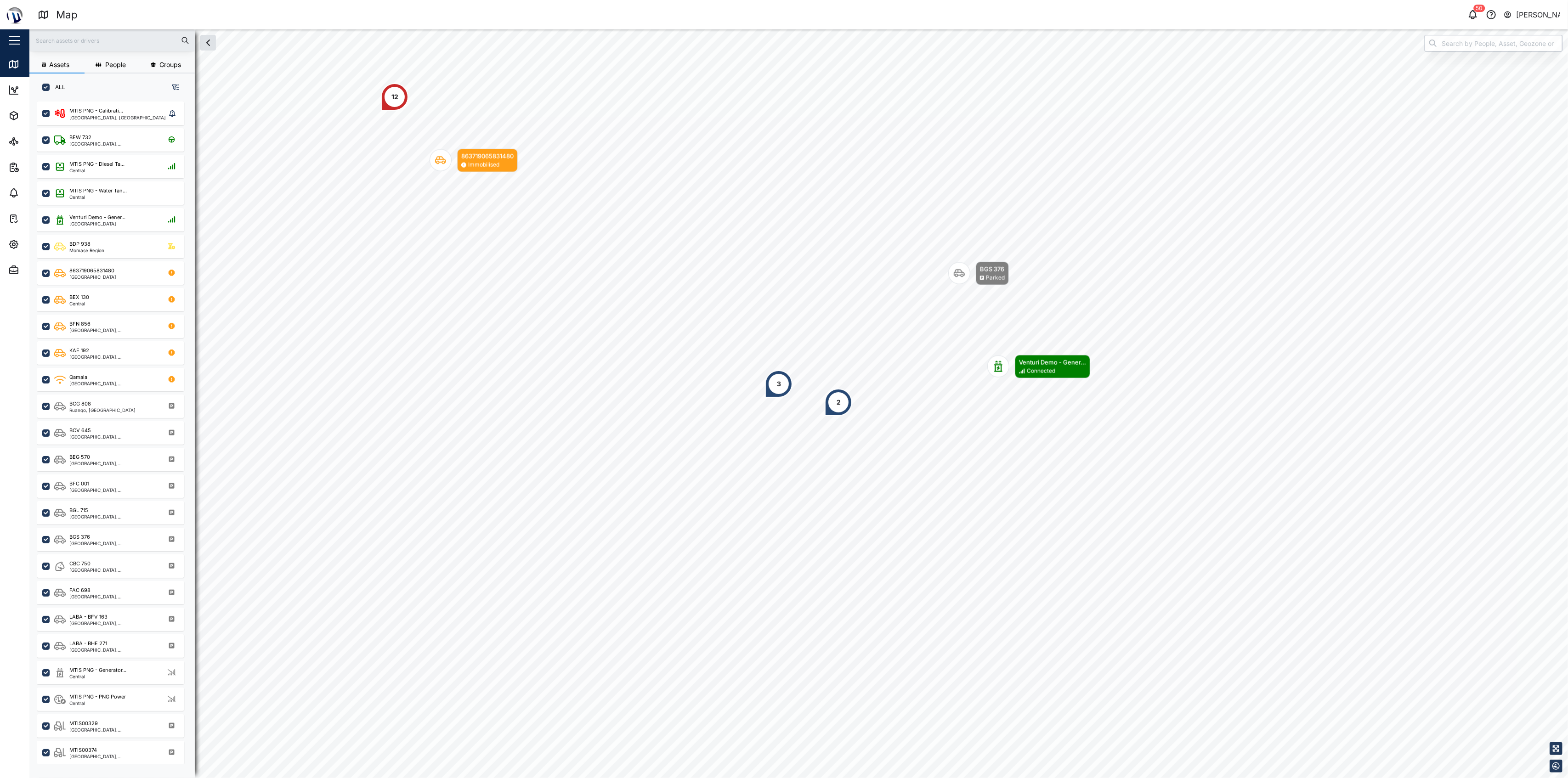
click at [1450, 41] on input "search" at bounding box center [1493, 43] width 138 height 16
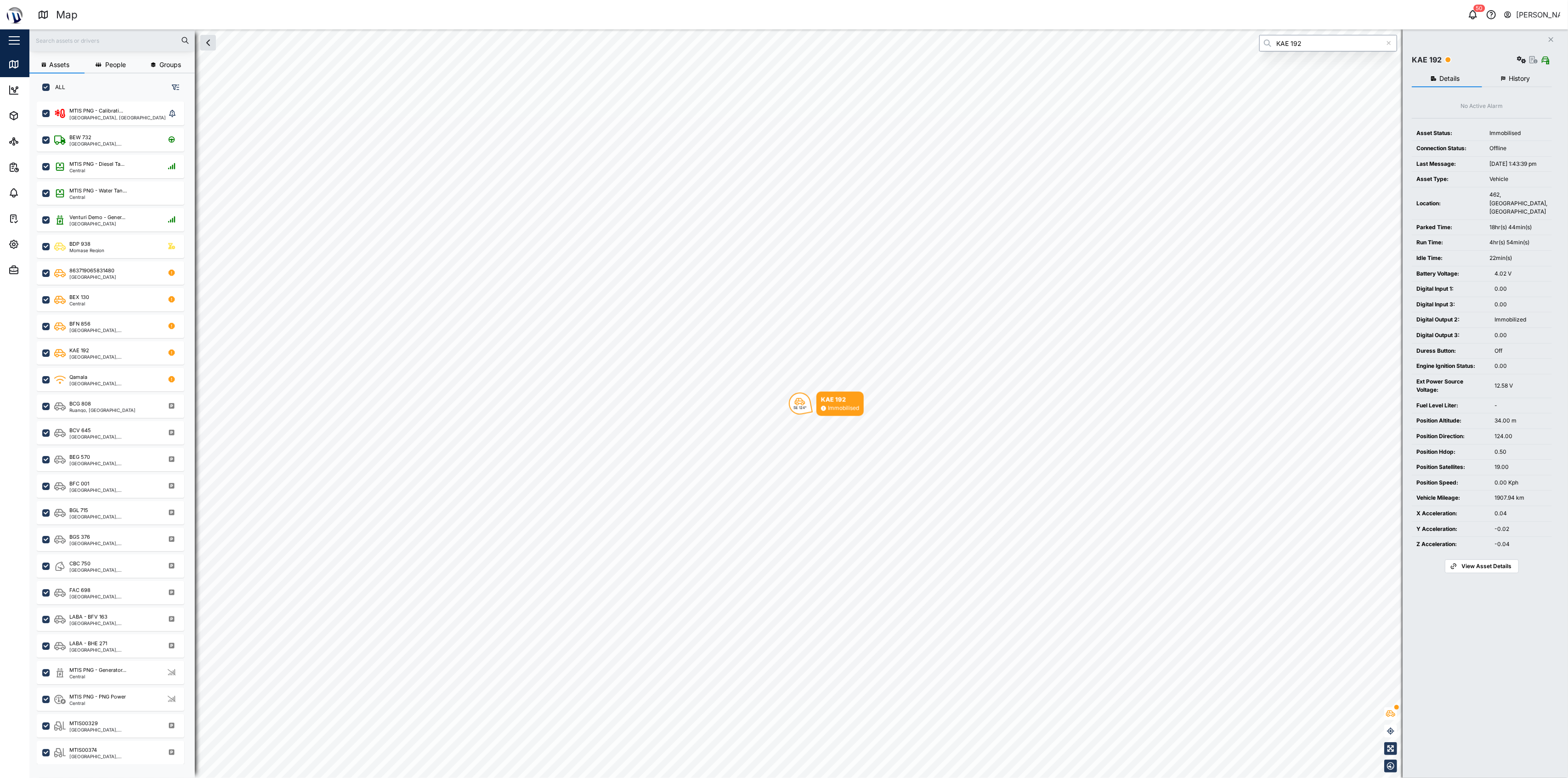
type input "KAE 192"
click at [1517, 61] on icon "button" at bounding box center [1521, 59] width 9 height 7
click at [1550, 105] on div "Close KAE 192 Configure Agent logs Event logs Field gateway config Sensors Alar…" at bounding box center [1485, 404] width 166 height 749
click at [1535, 80] on button "History" at bounding box center [1517, 79] width 70 height 16
